Goal: Check status

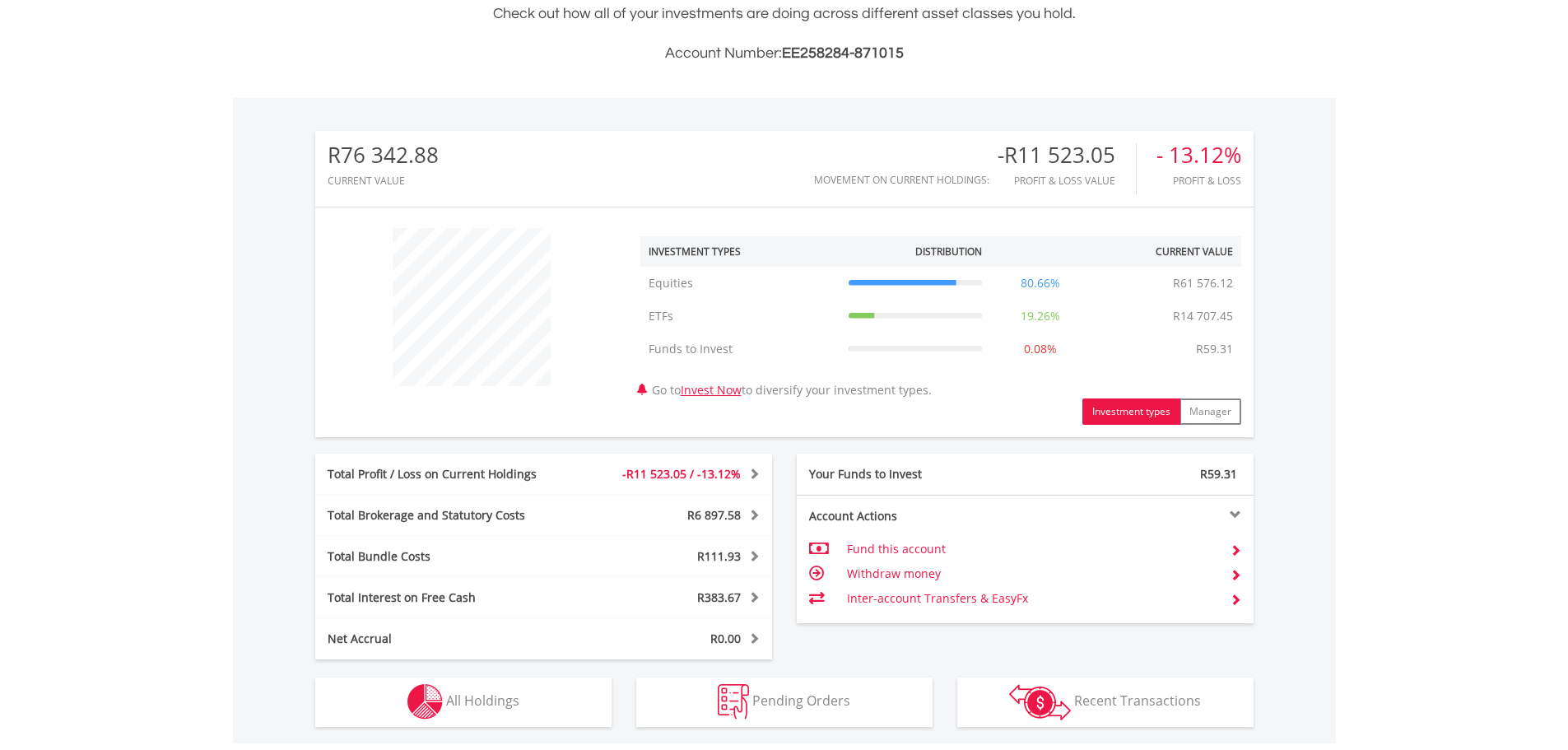
scroll to position [494, 0]
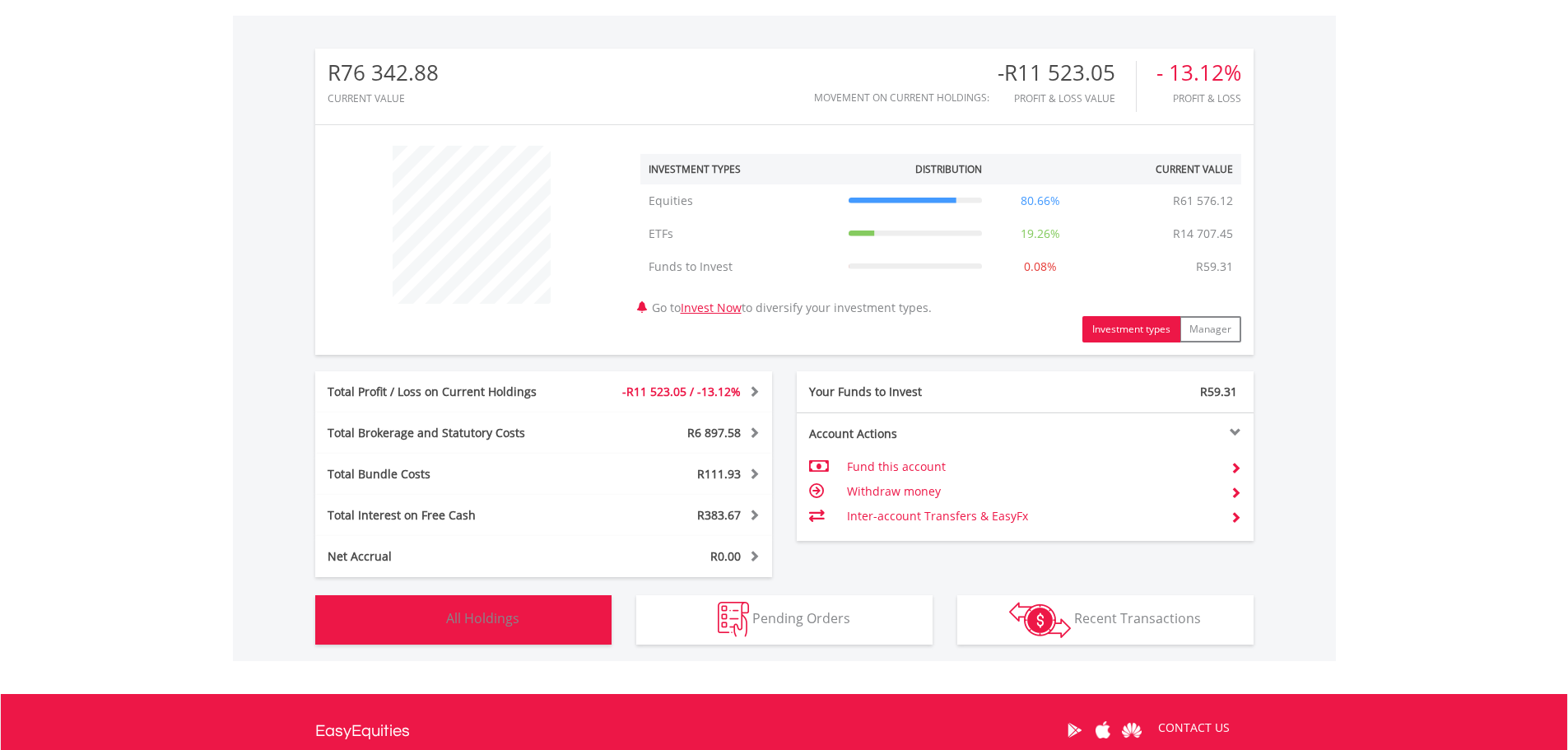
click at [477, 616] on span "All Holdings" at bounding box center [482, 618] width 73 height 18
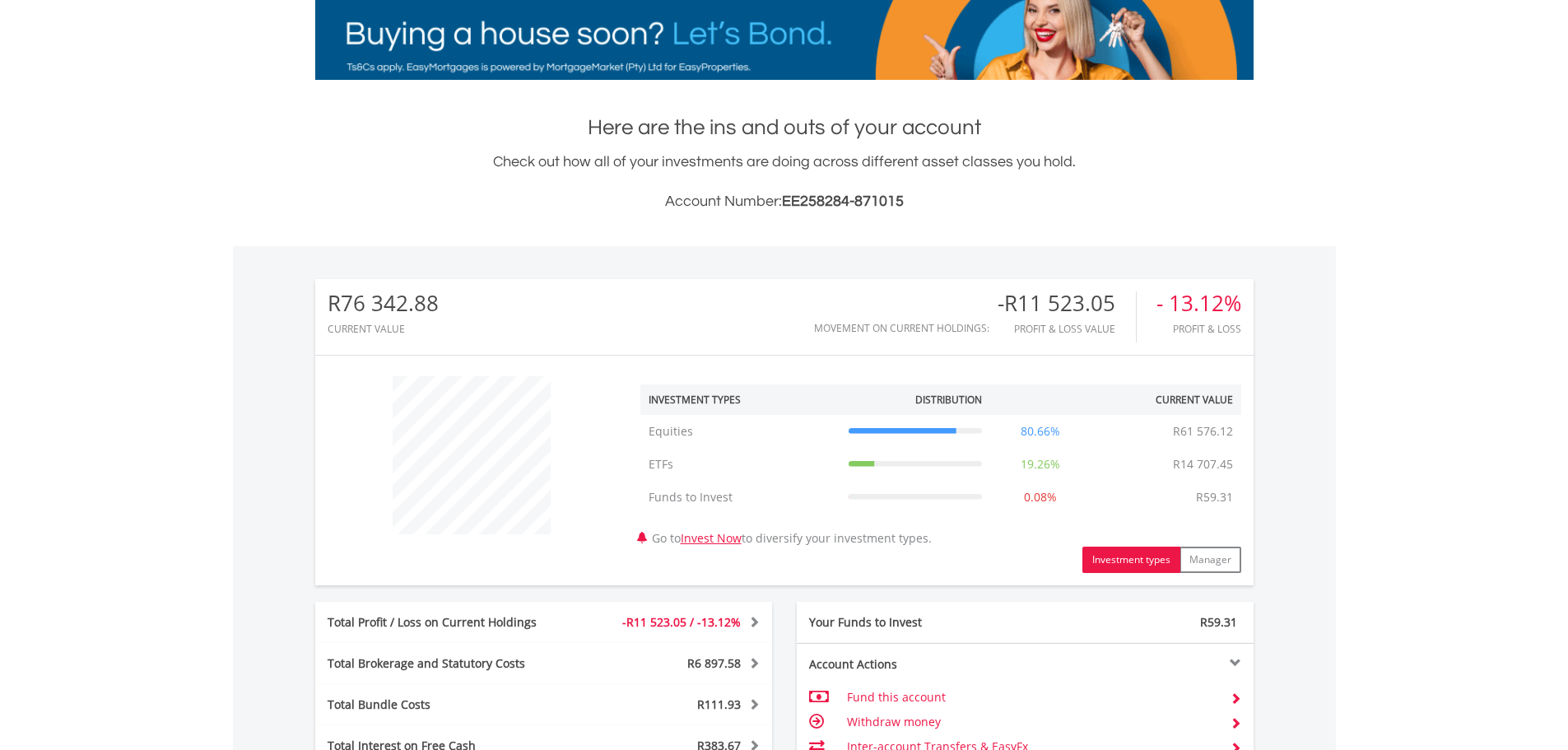
scroll to position [99, 0]
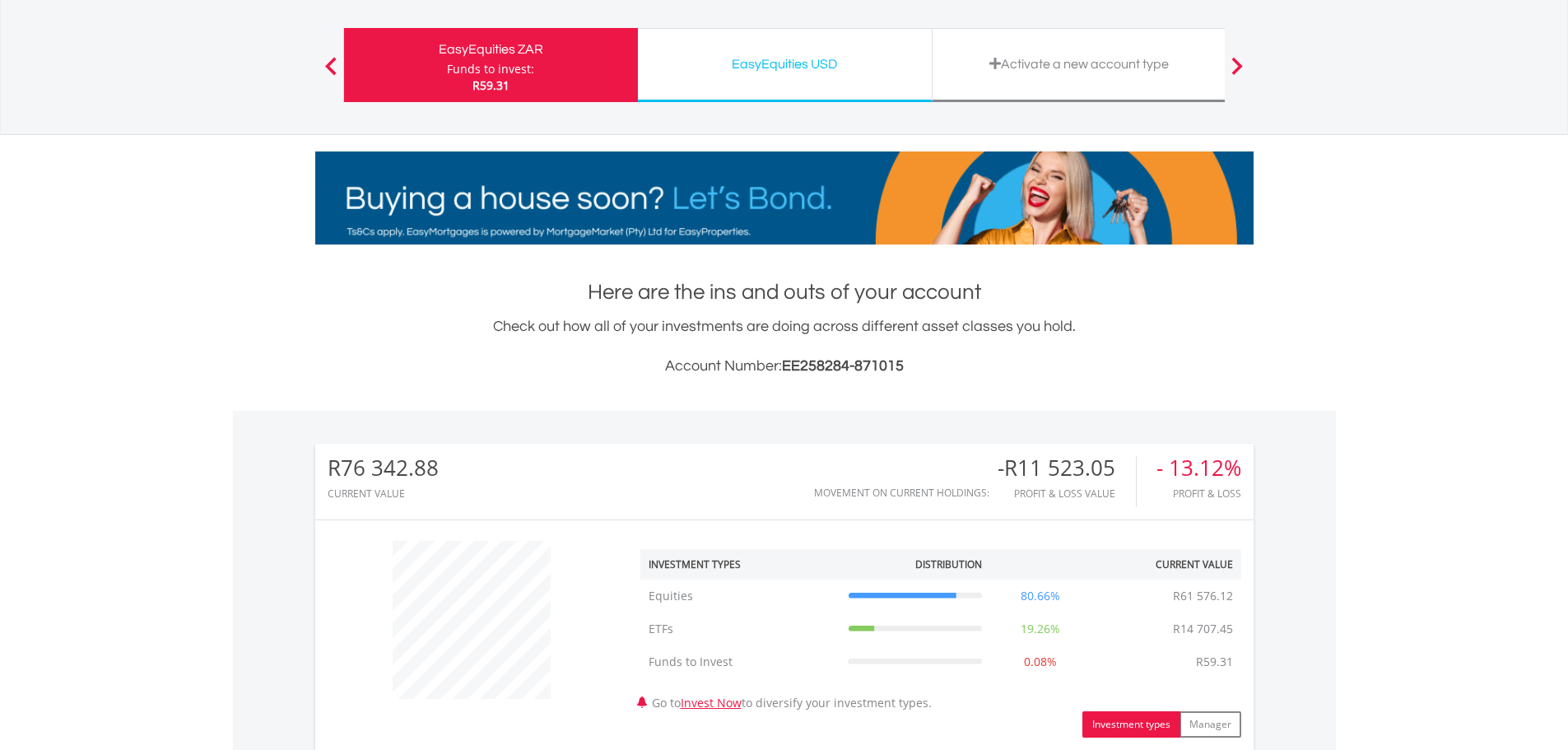
drag, startPoint x: 800, startPoint y: 70, endPoint x: 606, endPoint y: 206, distance: 236.9
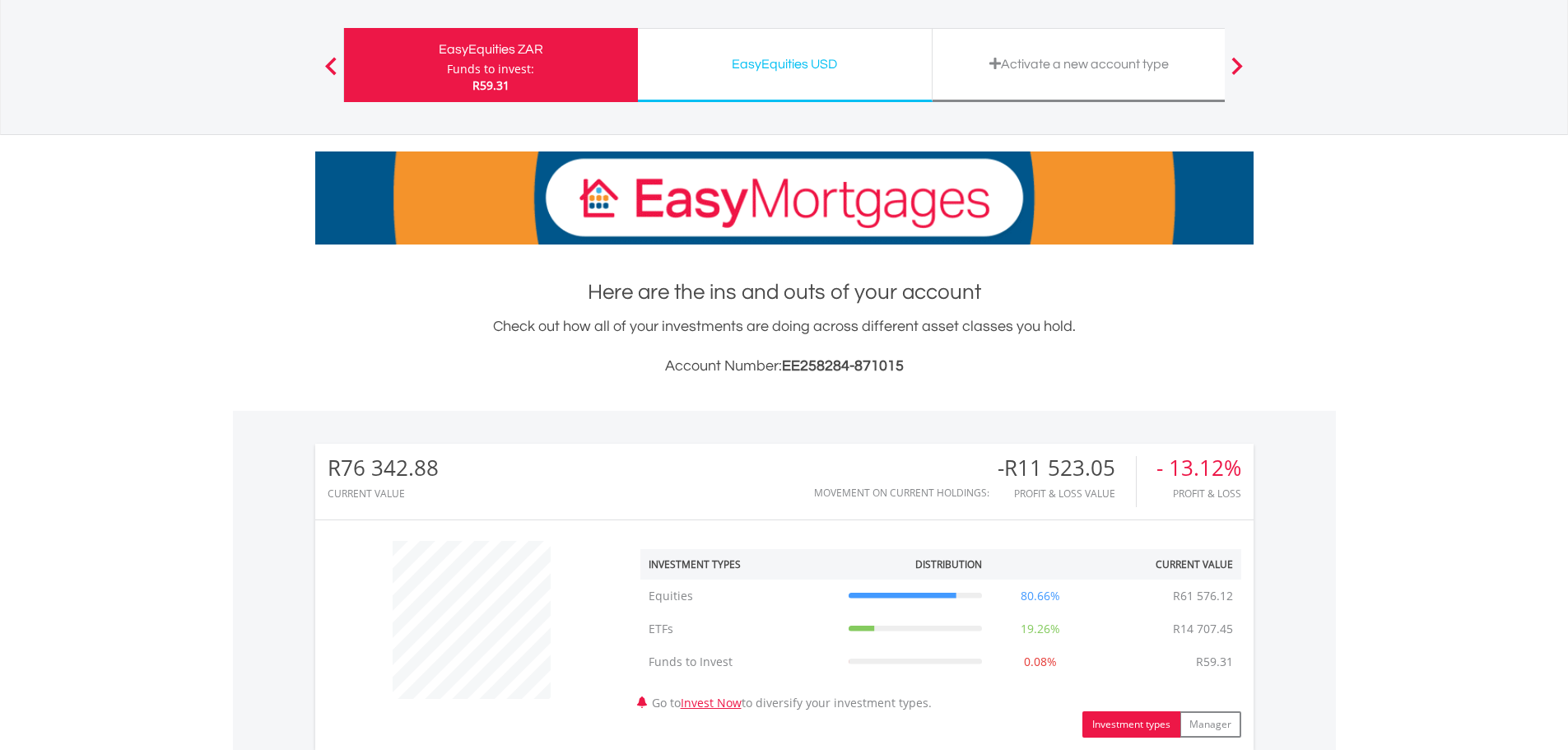
click at [800, 70] on div "EasyEquities USD" at bounding box center [784, 64] width 274 height 23
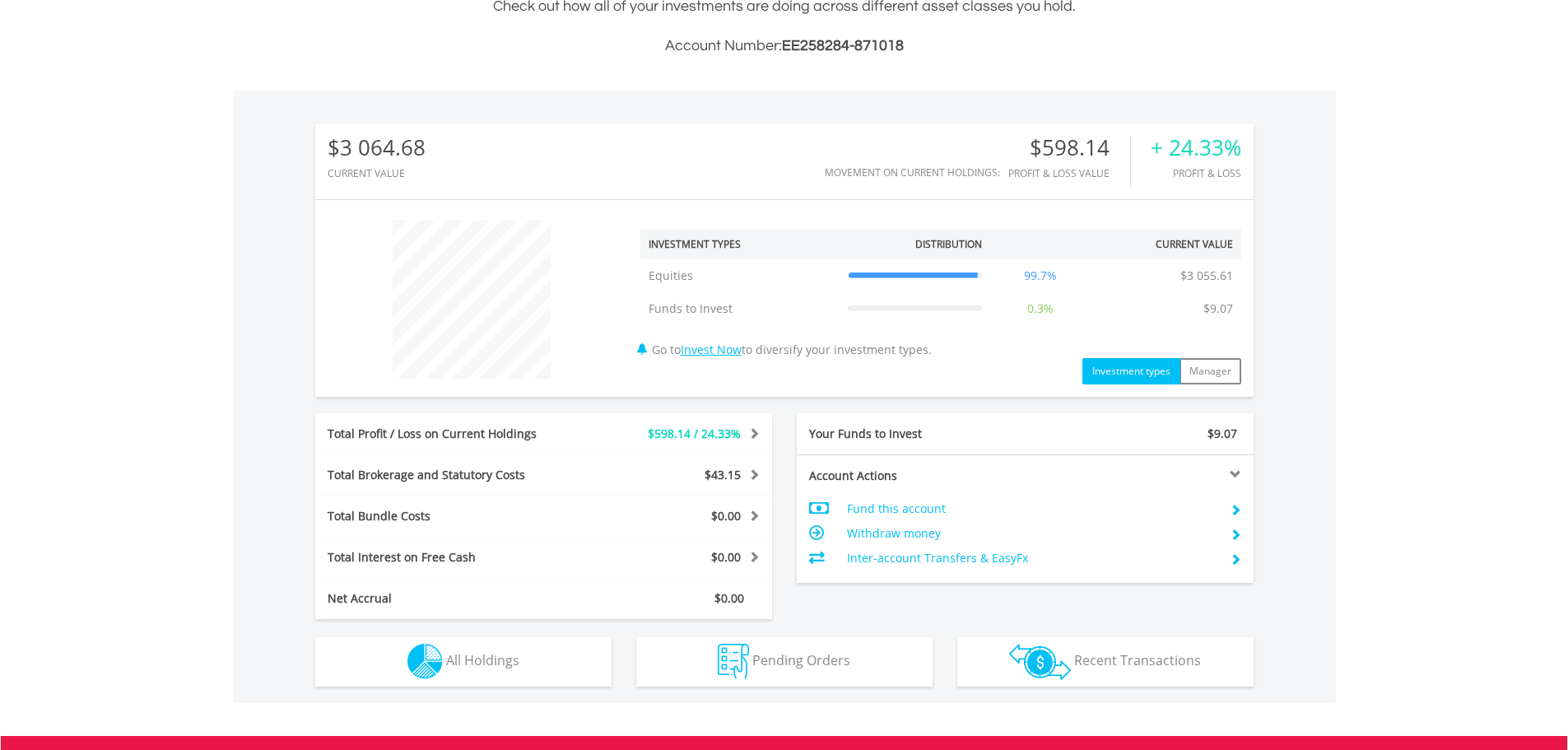
scroll to position [158, 312]
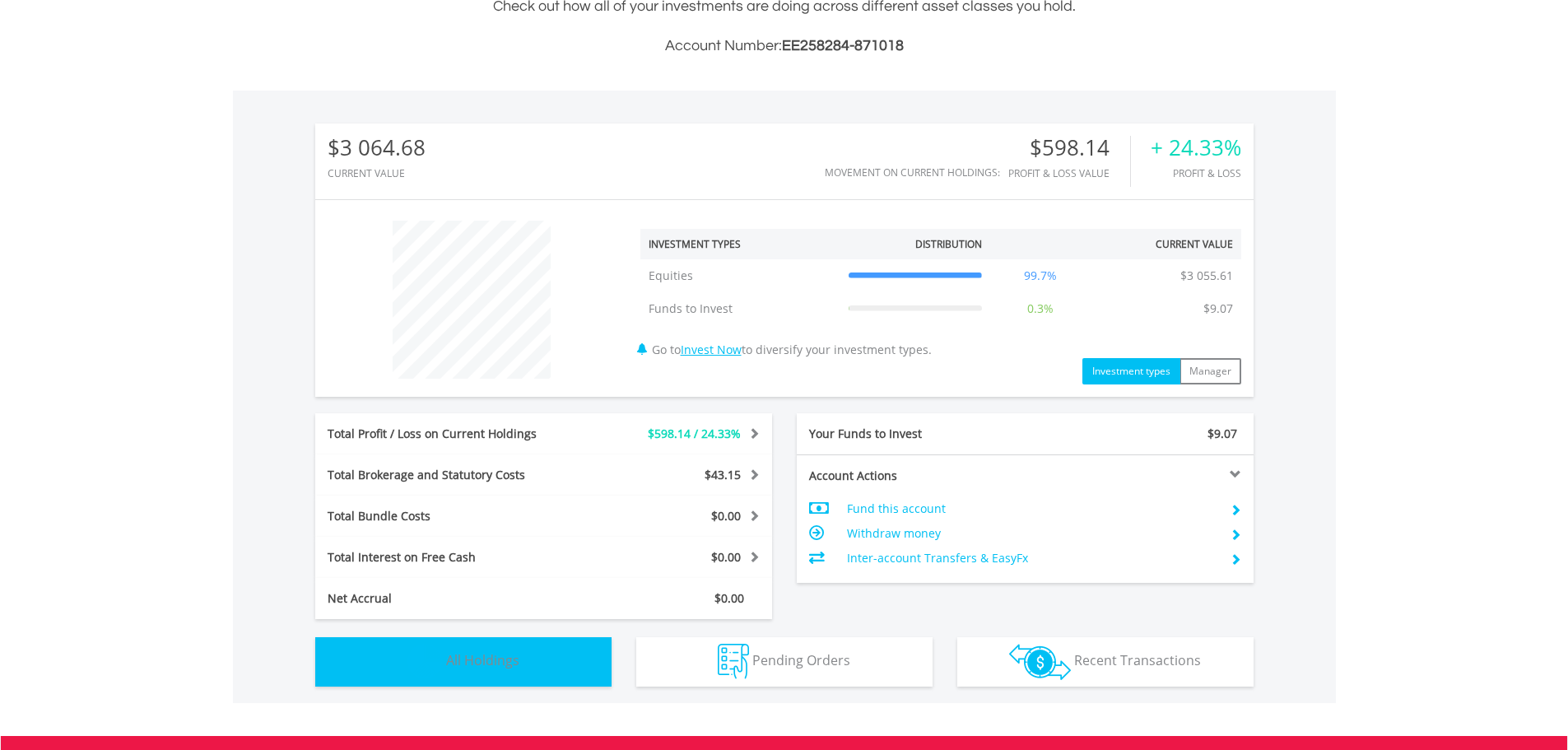
click at [470, 659] on span "All Holdings" at bounding box center [482, 660] width 73 height 18
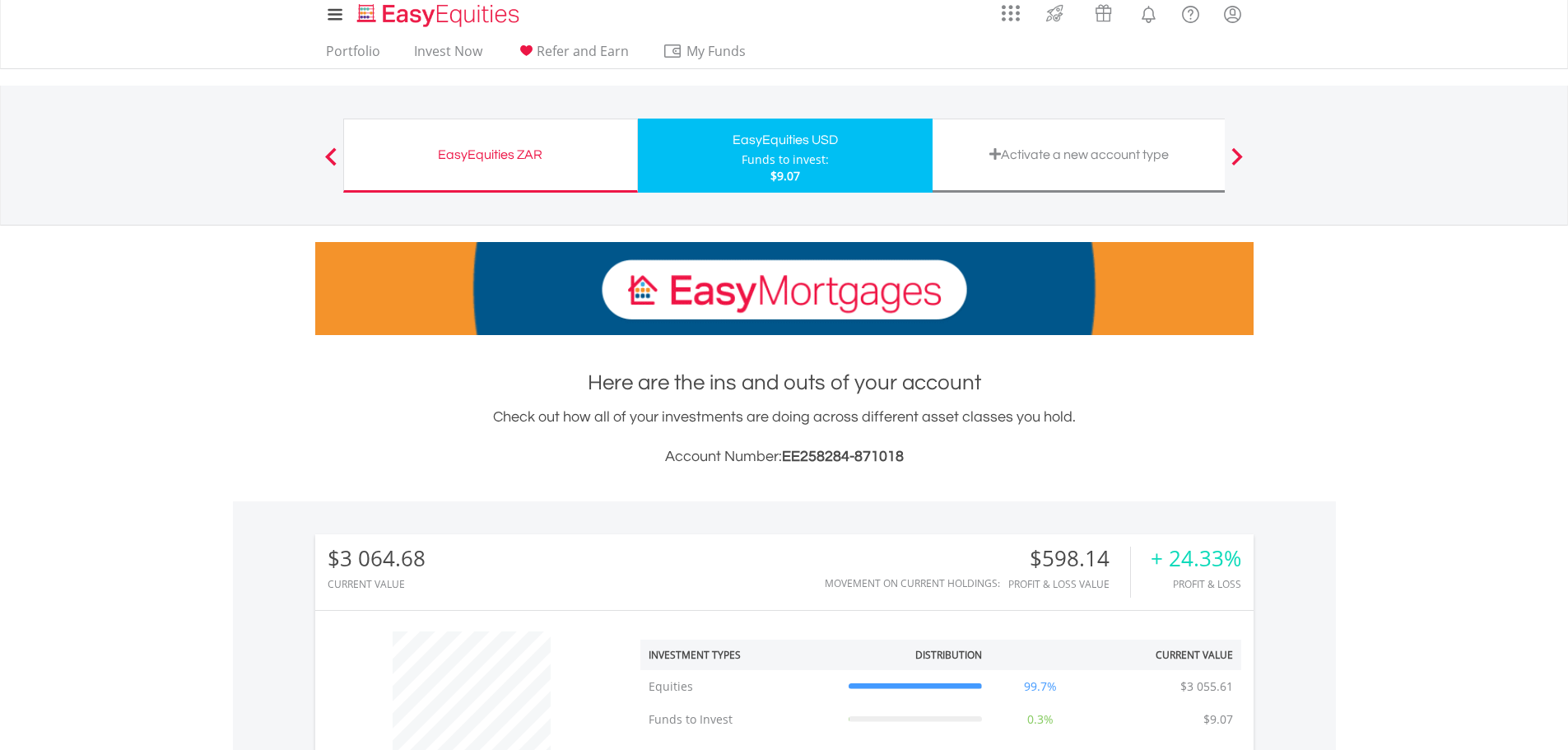
scroll to position [0, 0]
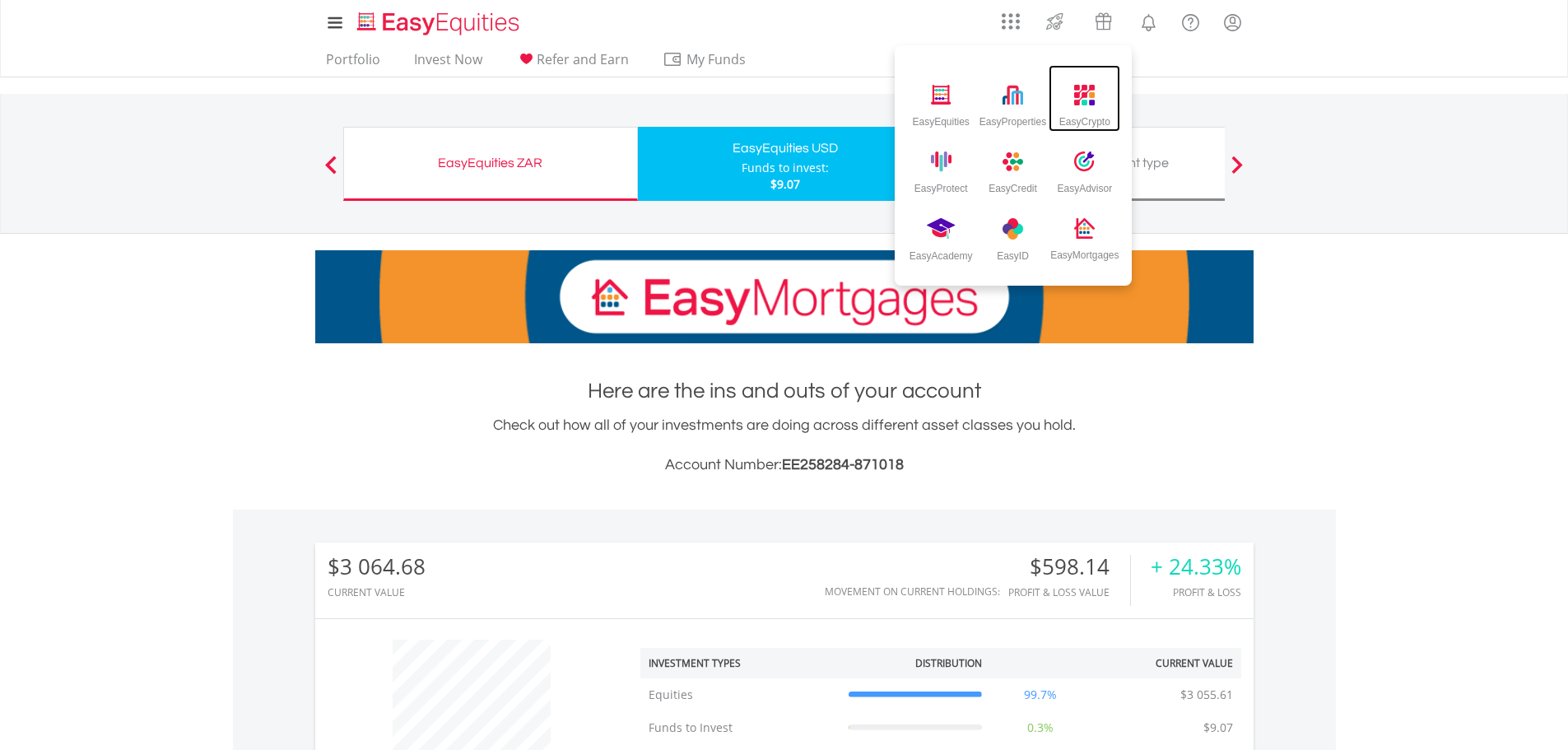
click at [1094, 100] on img at bounding box center [1084, 95] width 21 height 21
